Goal: Check status: Check status

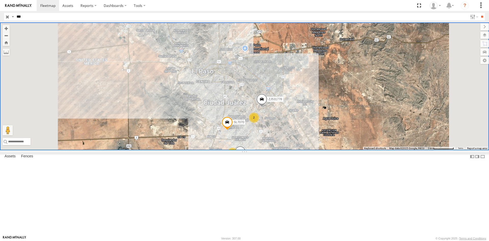
select select "**********"
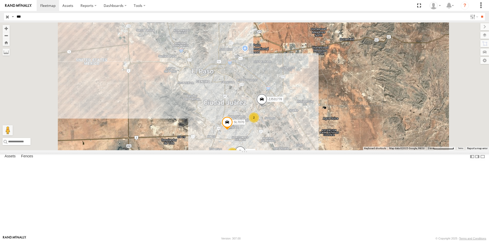
drag, startPoint x: 0, startPoint y: 0, endPoint x: 3, endPoint y: 17, distance: 16.9
click at [3, 17] on header "Search Query Asset ID Asset Label Registration Manufacturer Model VIN Job ID IP" at bounding box center [244, 16] width 489 height 11
type input "***"
click at [479, 13] on input "**" at bounding box center [482, 16] width 6 height 7
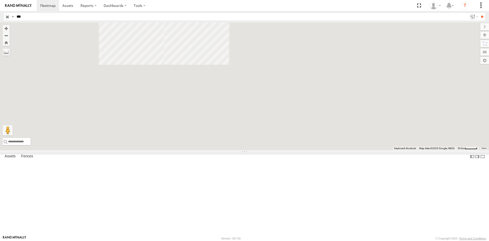
click at [0, 0] on div "494" at bounding box center [0, 0] width 0 height 0
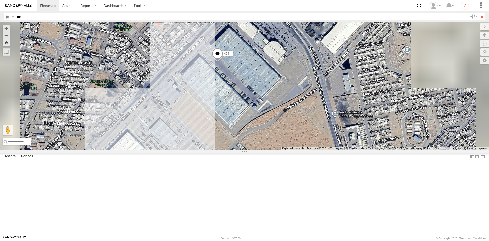
drag, startPoint x: 330, startPoint y: 139, endPoint x: 294, endPoint y: 111, distance: 45.7
click at [294, 111] on div "494" at bounding box center [244, 86] width 489 height 128
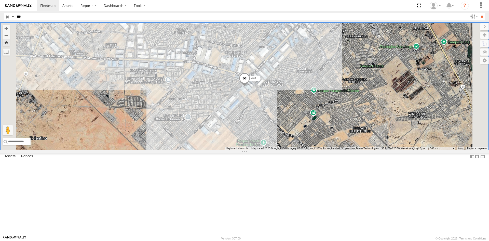
click at [250, 86] on span at bounding box center [244, 80] width 11 height 14
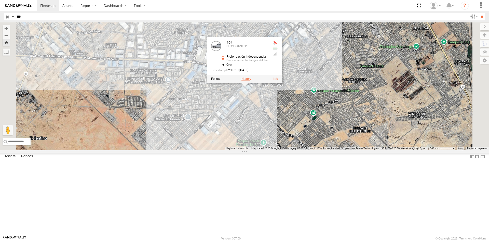
click at [251, 80] on label at bounding box center [246, 79] width 10 height 4
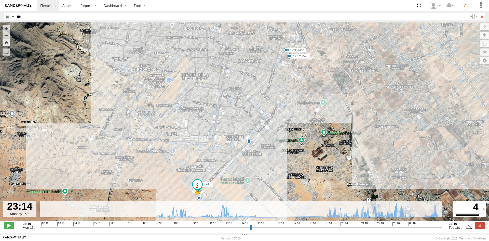
drag, startPoint x: 42, startPoint y: 229, endPoint x: 391, endPoint y: 229, distance: 349.9
click at [391, 229] on input "range" at bounding box center [241, 226] width 402 height 5
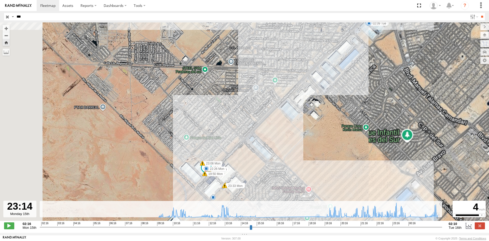
drag, startPoint x: 237, startPoint y: 169, endPoint x: 284, endPoint y: 124, distance: 65.2
click at [284, 124] on div "494 10:54 Mon 10:58 Mon 12:35 Mon 12:52 Mon 10:20 Mon 10:25 Mon 13 21:22 Mon 22…" at bounding box center [244, 123] width 489 height 203
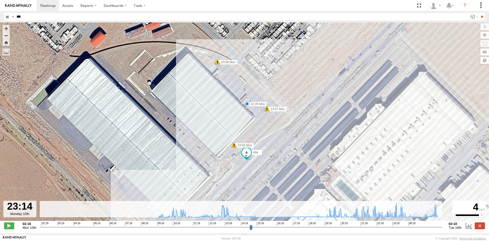
click at [248, 155] on span at bounding box center [246, 152] width 9 height 9
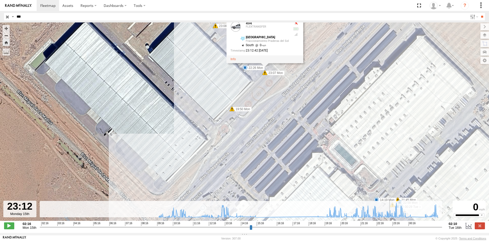
click at [391, 228] on input "range" at bounding box center [241, 226] width 402 height 5
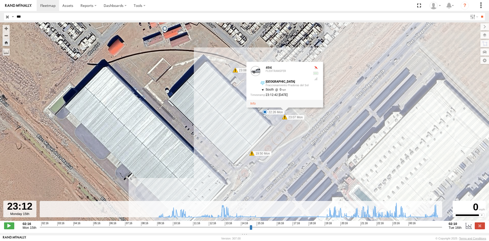
drag, startPoint x: 320, startPoint y: 155, endPoint x: 340, endPoint y: 199, distance: 48.6
click at [340, 199] on div "494 10:54 Mon 10:58 Mon 12:35 Mon 12:52 Mon 10:20 Mon 10:25 Mon 21:22 Mon 22:04…" at bounding box center [244, 123] width 489 height 203
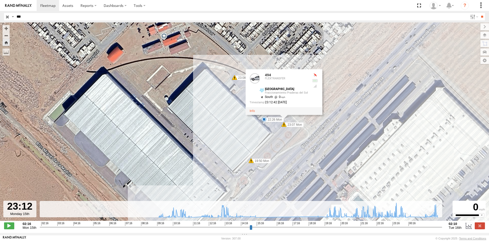
drag, startPoint x: 317, startPoint y: 151, endPoint x: 317, endPoint y: 159, distance: 7.4
click at [317, 159] on div "494 10:54 Mon 10:58 Mon 12:35 Mon 12:52 Mon 10:20 Mon 10:25 Mon 21:22 Mon 22:04…" at bounding box center [244, 123] width 489 height 203
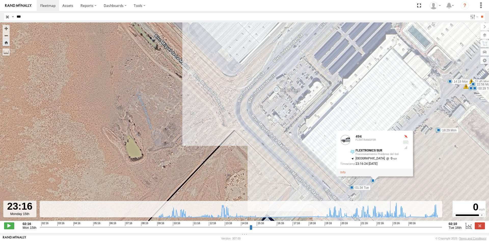
type input "**********"
click at [392, 229] on input "range" at bounding box center [241, 226] width 402 height 5
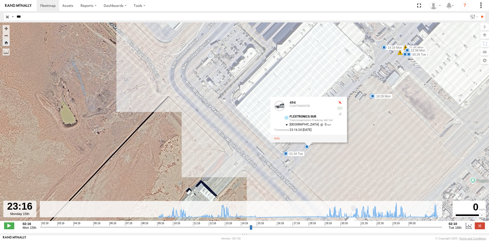
drag, startPoint x: 384, startPoint y: 89, endPoint x: 317, endPoint y: 55, distance: 76.0
click at [317, 55] on div "494 10:54 Mon 10:58 Mon 12:35 Mon 12:52 Mon 10:20 Mon 10:25 Mon 21:22 Mon 22:04…" at bounding box center [244, 123] width 489 height 203
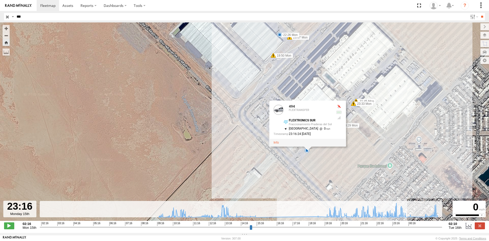
drag, startPoint x: 326, startPoint y: 164, endPoint x: 316, endPoint y: 159, distance: 10.4
click at [316, 159] on div "494 10:54 Mon 10:58 Mon 12:35 Mon 12:52 Mon 10:20 Mon 10:25 Mon 21:22 Mon 22:04…" at bounding box center [244, 123] width 489 height 203
drag, startPoint x: 49, startPoint y: 19, endPoint x: 0, endPoint y: 23, distance: 49.0
click at [0, 23] on body at bounding box center [244, 120] width 489 height 241
type input "***"
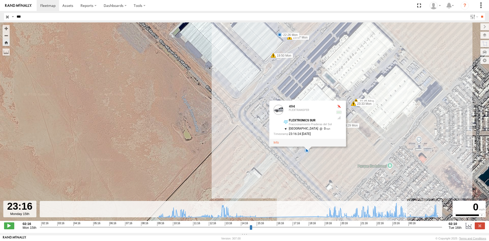
click at [479, 13] on input "**" at bounding box center [482, 16] width 6 height 7
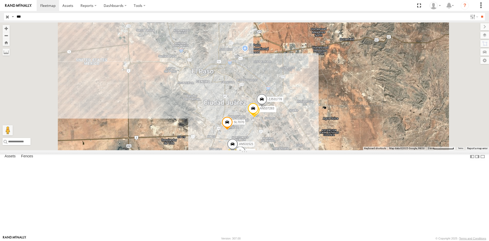
click at [0, 0] on div "L728" at bounding box center [0, 0] width 0 height 0
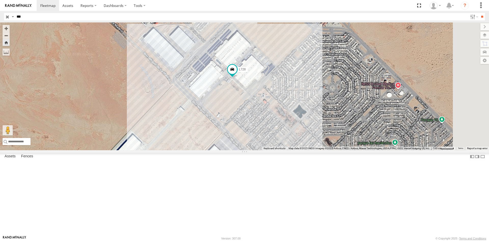
drag, startPoint x: 304, startPoint y: 137, endPoint x: 300, endPoint y: 130, distance: 7.8
click at [300, 130] on div "L728" at bounding box center [244, 86] width 489 height 128
click at [237, 74] on span at bounding box center [232, 69] width 9 height 9
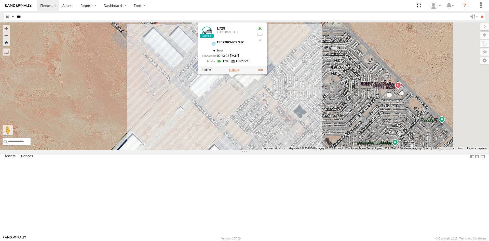
click at [239, 72] on label at bounding box center [234, 70] width 10 height 4
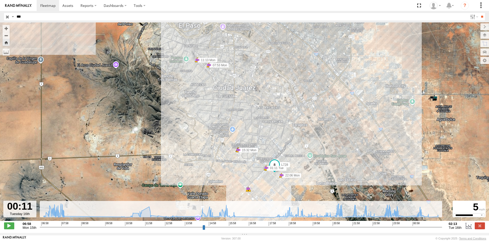
drag, startPoint x: 41, startPoint y: 229, endPoint x: 398, endPoint y: 225, distance: 356.8
click at [398, 225] on input "range" at bounding box center [241, 226] width 402 height 5
drag, startPoint x: 399, startPoint y: 229, endPoint x: 396, endPoint y: 227, distance: 3.9
click at [396, 227] on input "range" at bounding box center [241, 226] width 402 height 5
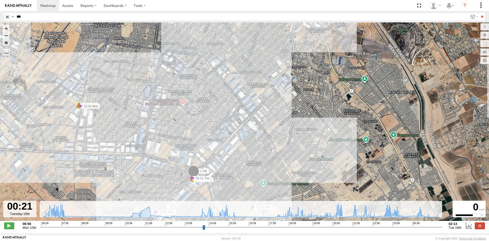
drag, startPoint x: 397, startPoint y: 229, endPoint x: 402, endPoint y: 230, distance: 5.1
click at [402, 229] on input "range" at bounding box center [241, 226] width 402 height 5
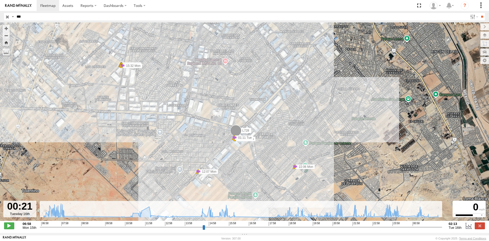
drag, startPoint x: 265, startPoint y: 181, endPoint x: 304, endPoint y: 143, distance: 54.6
click at [304, 143] on div "L728 07:53 Mon 07:53 Mon 10:47 Mon 11:13 Mon 11:13 Mon 15:14 Mon 15:29 Mon 15:2…" at bounding box center [244, 123] width 489 height 203
drag, startPoint x: 402, startPoint y: 229, endPoint x: 405, endPoint y: 226, distance: 4.0
click at [405, 226] on input "range" at bounding box center [241, 226] width 402 height 5
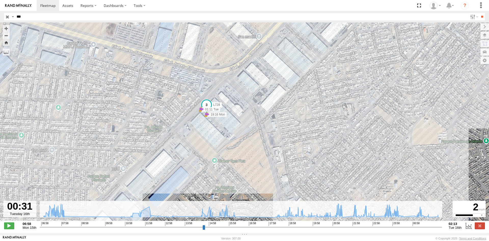
click at [208, 106] on span at bounding box center [206, 104] width 9 height 9
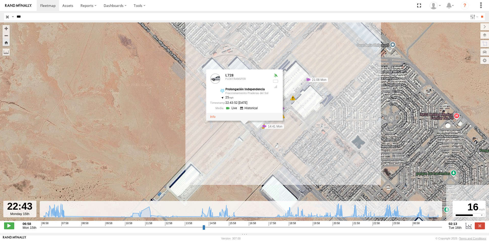
drag, startPoint x: 406, startPoint y: 230, endPoint x: 368, endPoint y: 239, distance: 39.3
click at [368, 229] on input "range" at bounding box center [241, 226] width 402 height 5
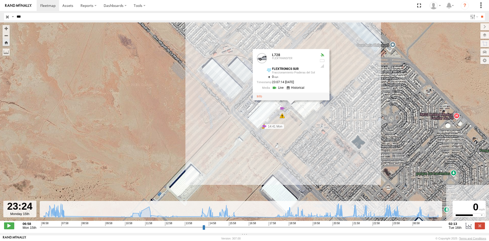
drag, startPoint x: 369, startPoint y: 229, endPoint x: 382, endPoint y: 226, distance: 13.4
click at [382, 226] on input "range" at bounding box center [241, 226] width 402 height 5
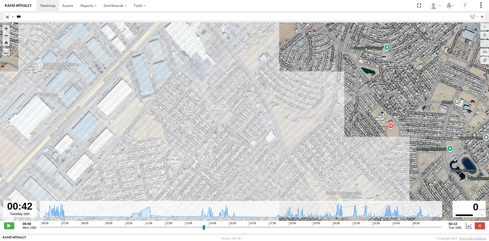
drag, startPoint x: 393, startPoint y: 230, endPoint x: 409, endPoint y: 188, distance: 44.5
click at [409, 224] on input "range" at bounding box center [241, 226] width 402 height 5
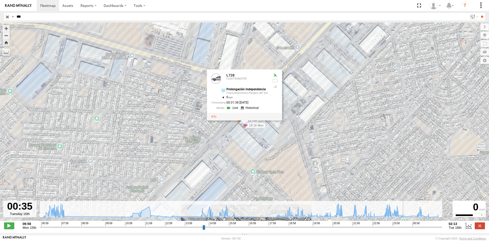
type input "**********"
click at [406, 229] on input "range" at bounding box center [241, 226] width 402 height 5
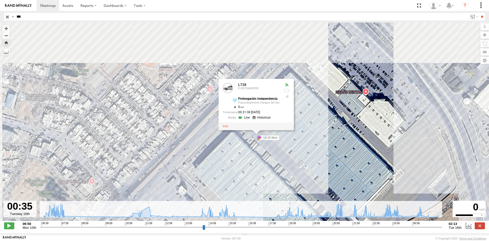
drag, startPoint x: 271, startPoint y: 143, endPoint x: 306, endPoint y: 187, distance: 56.4
click at [306, 187] on div "L728 07:53 Mon 07:53 Mon 10:47 Mon 11:13 Mon 11:13 Mon 15:14 Mon 15:29 Mon 15:2…" at bounding box center [244, 123] width 489 height 203
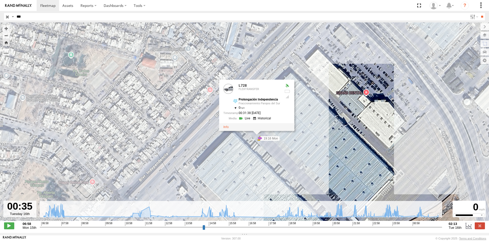
click at [40, 18] on input "***" at bounding box center [241, 16] width 453 height 7
type input "*"
type input "***"
click at [479, 13] on input "**" at bounding box center [482, 16] width 6 height 7
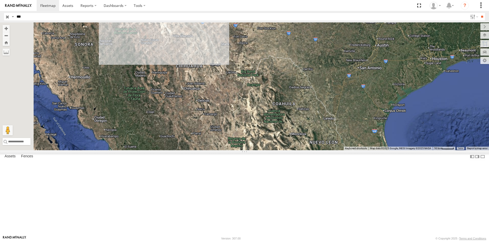
click at [0, 0] on div "494" at bounding box center [0, 0] width 0 height 0
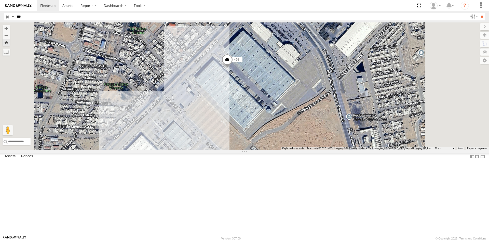
drag, startPoint x: 322, startPoint y: 152, endPoint x: 298, endPoint y: 126, distance: 35.2
click at [298, 126] on div "494" at bounding box center [244, 86] width 489 height 128
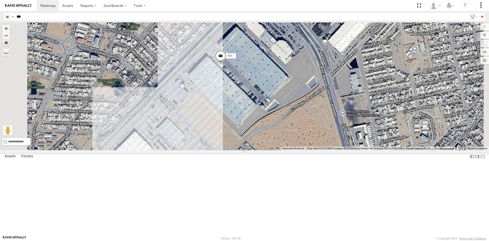
click at [226, 64] on span at bounding box center [220, 57] width 11 height 14
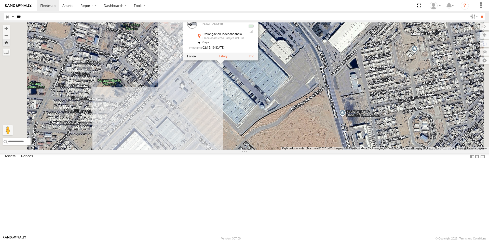
click at [227, 58] on label at bounding box center [222, 57] width 10 height 4
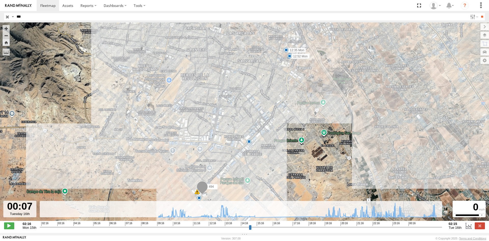
drag, startPoint x: 40, startPoint y: 231, endPoint x: 405, endPoint y: 228, distance: 364.7
type input "**********"
click at [405, 228] on input "range" at bounding box center [241, 226] width 402 height 5
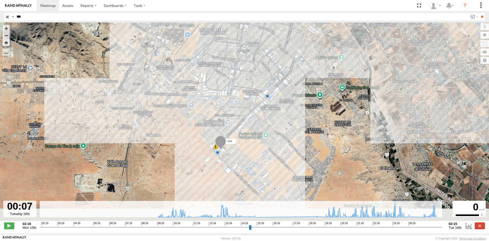
drag, startPoint x: 246, startPoint y: 171, endPoint x: 264, endPoint y: 125, distance: 49.7
click at [264, 125] on div "494 10:54 Mon 10:58 Mon 12:35 Mon 12:52 Mon 6 14 5" at bounding box center [244, 123] width 489 height 203
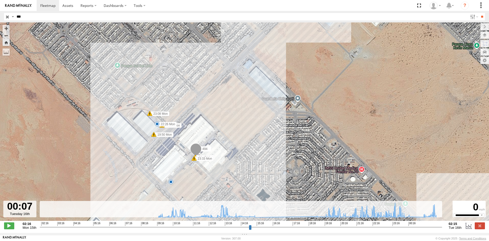
click at [197, 154] on span at bounding box center [195, 150] width 11 height 14
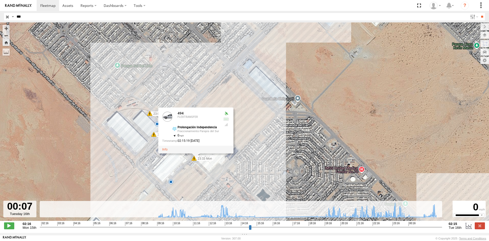
click at [260, 159] on div "494 10:54 Mon 10:58 Mon 12:35 Mon 12:52 Mon 6 7 22:26 Mon 19:50 Mon 21:45 Mon 2…" at bounding box center [244, 123] width 489 height 203
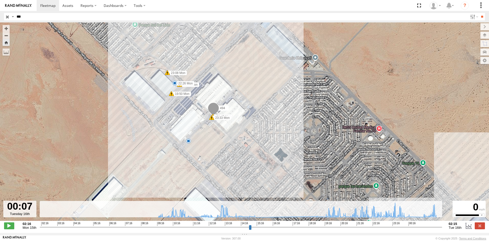
drag, startPoint x: 263, startPoint y: 155, endPoint x: 279, endPoint y: 117, distance: 40.6
click at [279, 117] on div "494 10:54 Mon 10:58 Mon 12:35 Mon 12:52 Mon 6 7 22:26 Mon 19:50 Mon 21:45 Mon 2…" at bounding box center [244, 123] width 489 height 203
click at [253, 111] on div "494 10:54 Mon 10:58 Mon 12:35 Mon 12:52 Mon 6 7 22:26 Mon 19:50 Mon 21:45 Mon 2…" at bounding box center [244, 123] width 489 height 203
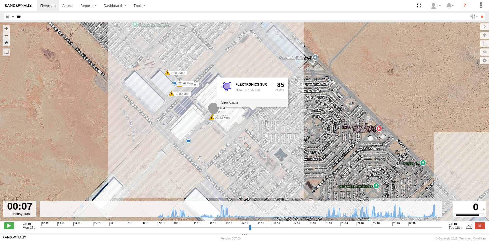
click at [288, 123] on div "494 10:54 Mon 10:58 Mon 12:35 Mon 12:52 Mon 6 7 22:26 Mon 19:50 Mon 21:45 Mon 2…" at bounding box center [244, 123] width 489 height 203
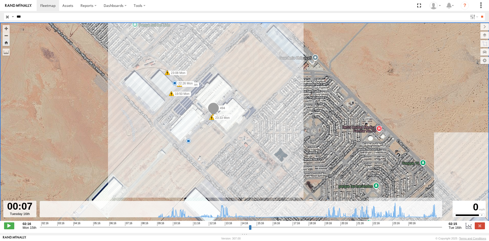
click at [54, 21] on header "Search Query Asset ID Asset Label Registration Manufacturer Model VIN Job ID IP" at bounding box center [244, 16] width 489 height 11
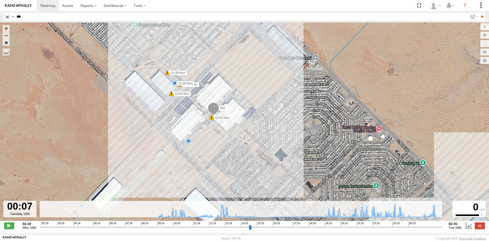
click at [51, 16] on input "***" at bounding box center [241, 16] width 453 height 7
type input "*"
type input "***"
click at [479, 13] on input "**" at bounding box center [482, 16] width 6 height 7
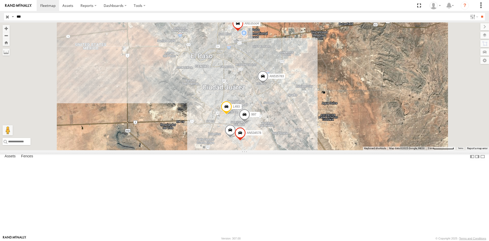
click at [0, 0] on div "Locales" at bounding box center [0, 0] width 0 height 0
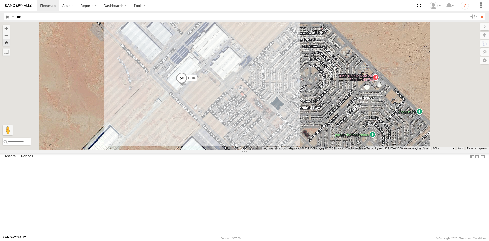
drag, startPoint x: 261, startPoint y: 113, endPoint x: 250, endPoint y: 137, distance: 26.7
click at [250, 137] on div "C504" at bounding box center [244, 86] width 489 height 128
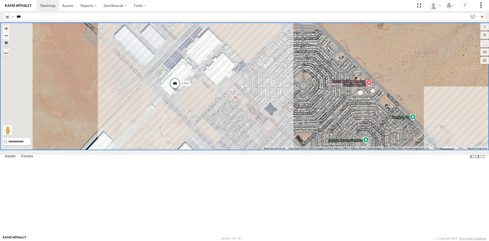
click at [181, 91] on span at bounding box center [174, 85] width 11 height 14
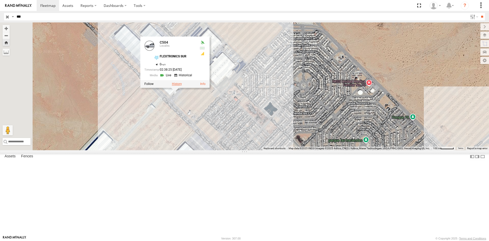
click at [182, 86] on label at bounding box center [177, 84] width 10 height 4
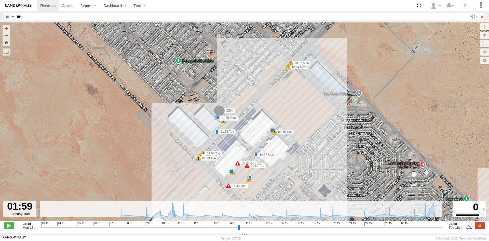
drag, startPoint x: 42, startPoint y: 230, endPoint x: 429, endPoint y: 225, distance: 387.9
click at [429, 225] on input "range" at bounding box center [241, 226] width 402 height 5
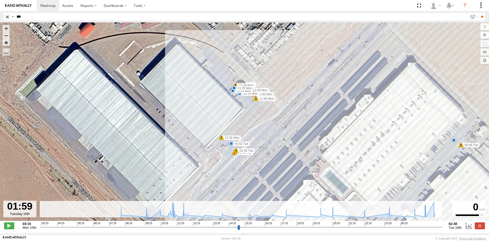
click at [241, 83] on span at bounding box center [240, 86] width 11 height 14
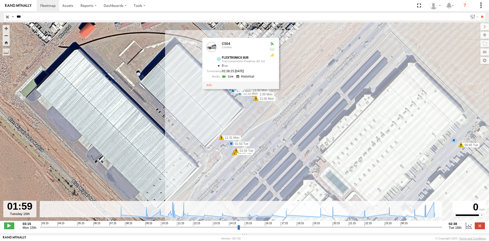
click at [368, 229] on input "range" at bounding box center [241, 226] width 402 height 5
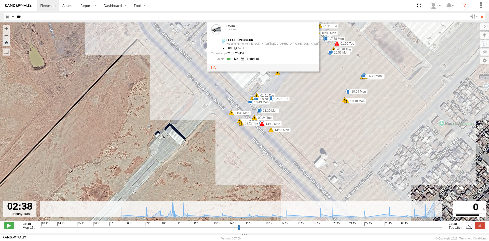
drag, startPoint x: 368, startPoint y: 229, endPoint x: 455, endPoint y: 220, distance: 88.3
type input "**********"
click at [442, 224] on input "range" at bounding box center [241, 226] width 402 height 5
